Goal: Transaction & Acquisition: Purchase product/service

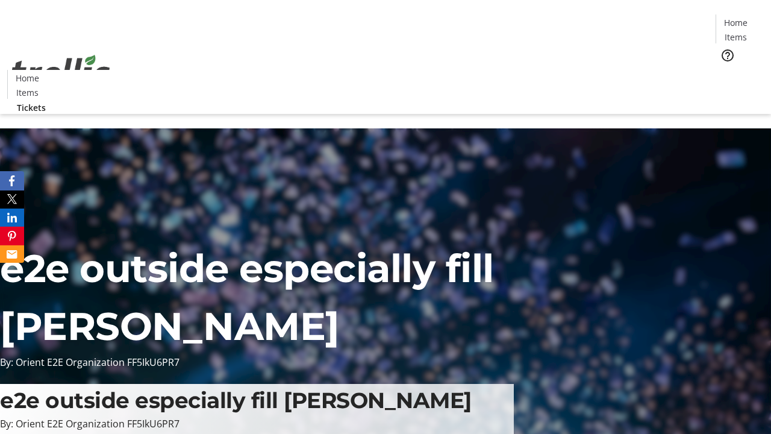
click at [726, 70] on span "Tickets" at bounding box center [740, 76] width 29 height 13
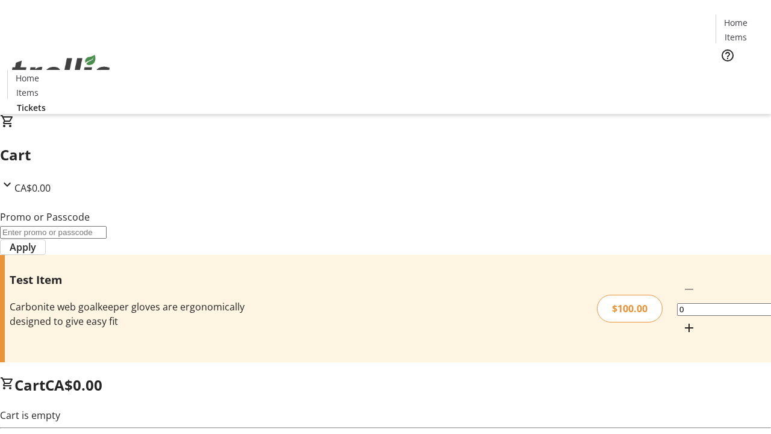
click at [682, 321] on mat-icon "Increment by one" at bounding box center [689, 328] width 14 height 14
type input "1"
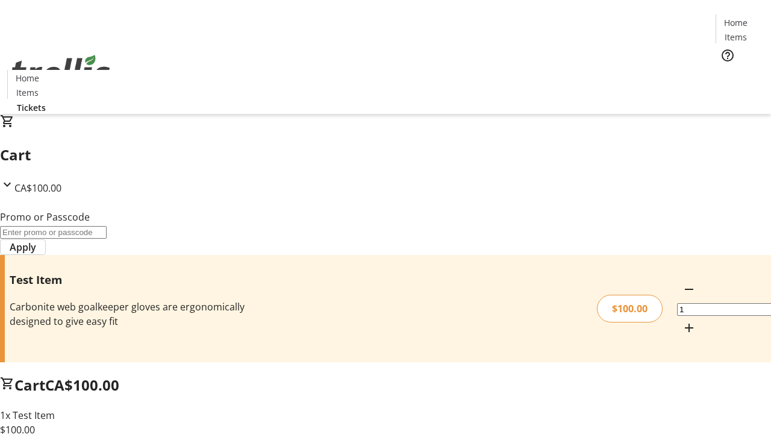
type input "PERCENT"
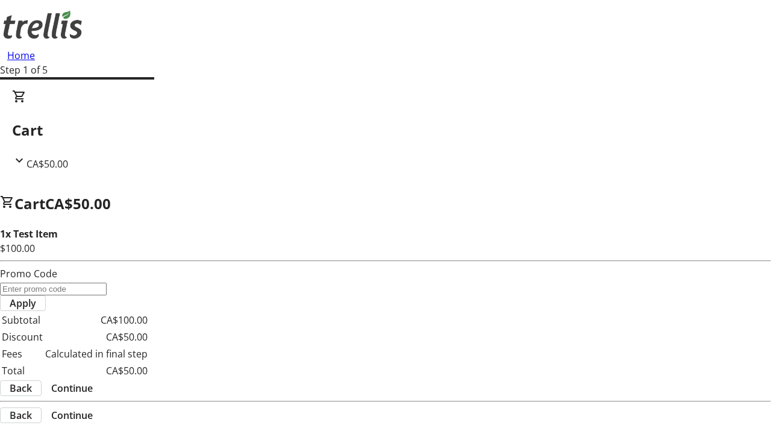
click at [93, 381] on span "Continue" at bounding box center [72, 388] width 42 height 14
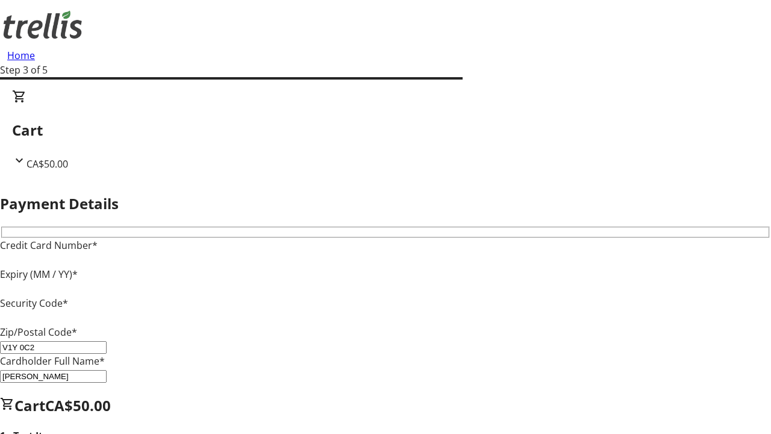
type input "V1Y 0C2"
